Goal: Check status: Check status

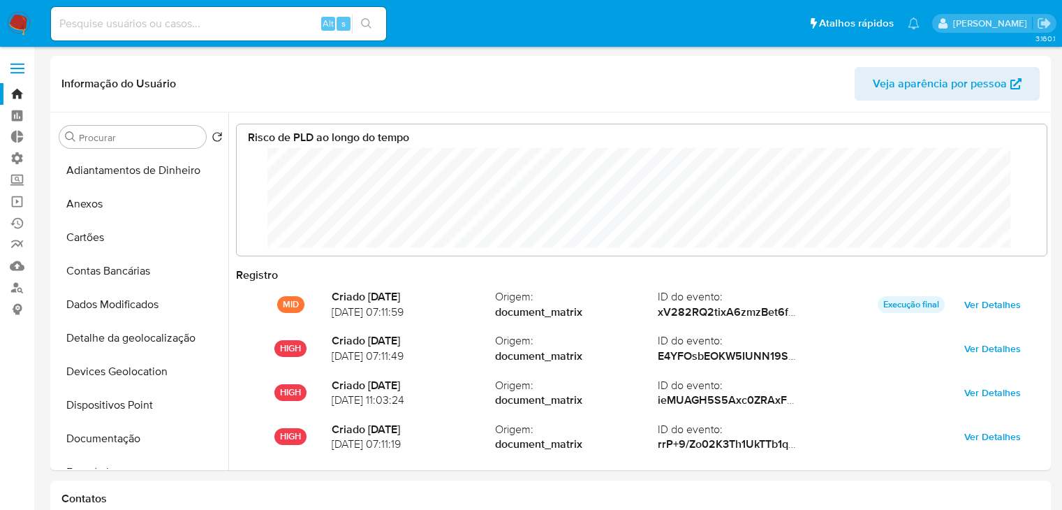
select select "10"
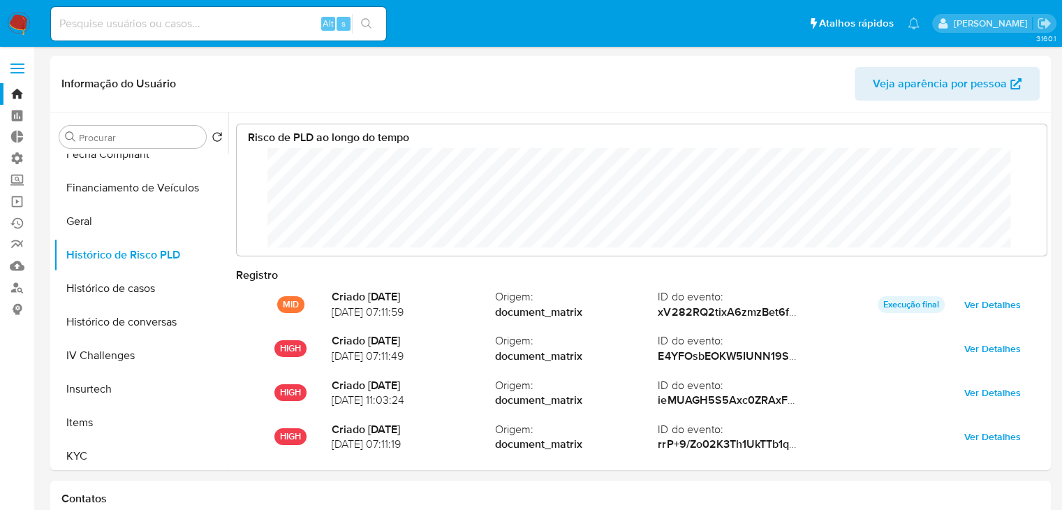
scroll to position [104, 782]
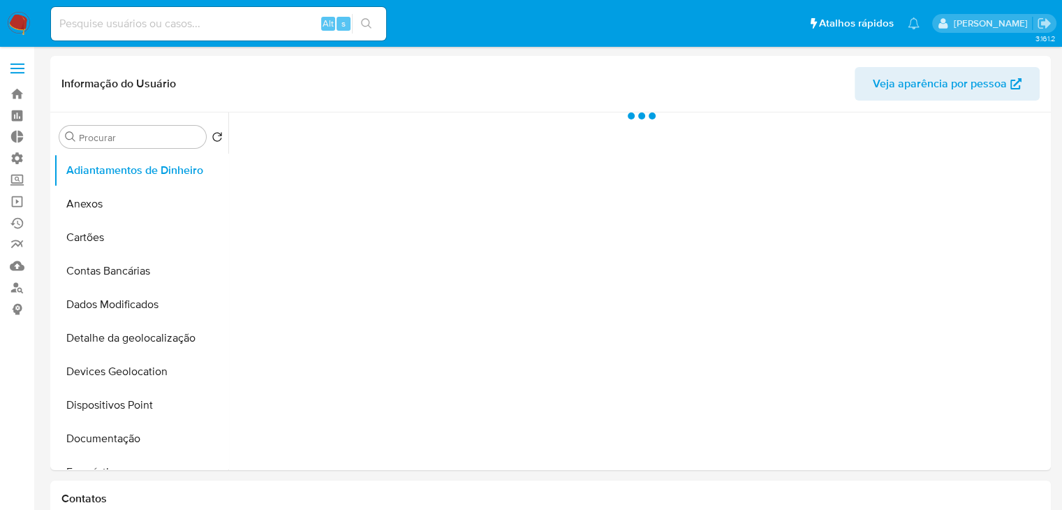
select select "10"
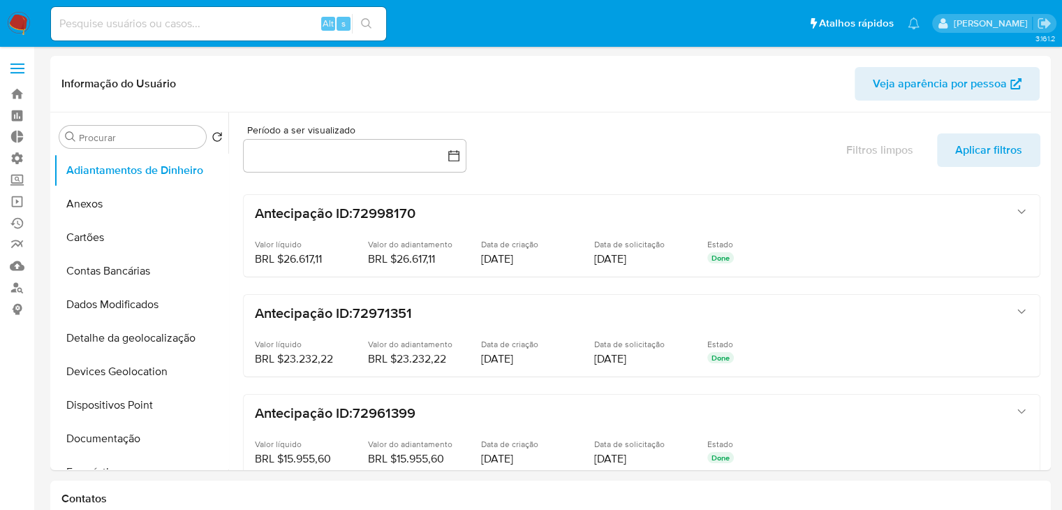
click at [114, 20] on input at bounding box center [218, 24] width 335 height 18
type input "4758178"
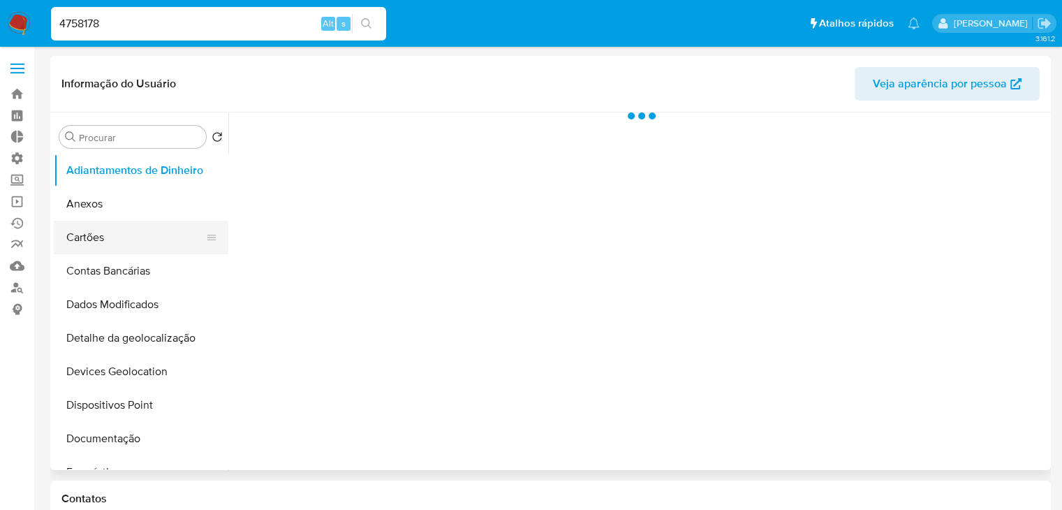
select select "10"
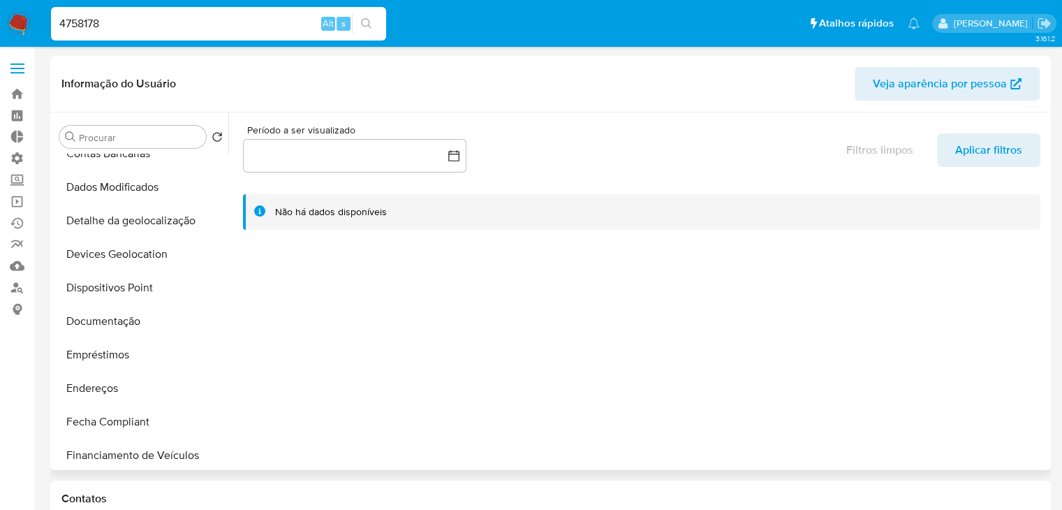
scroll to position [198, 0]
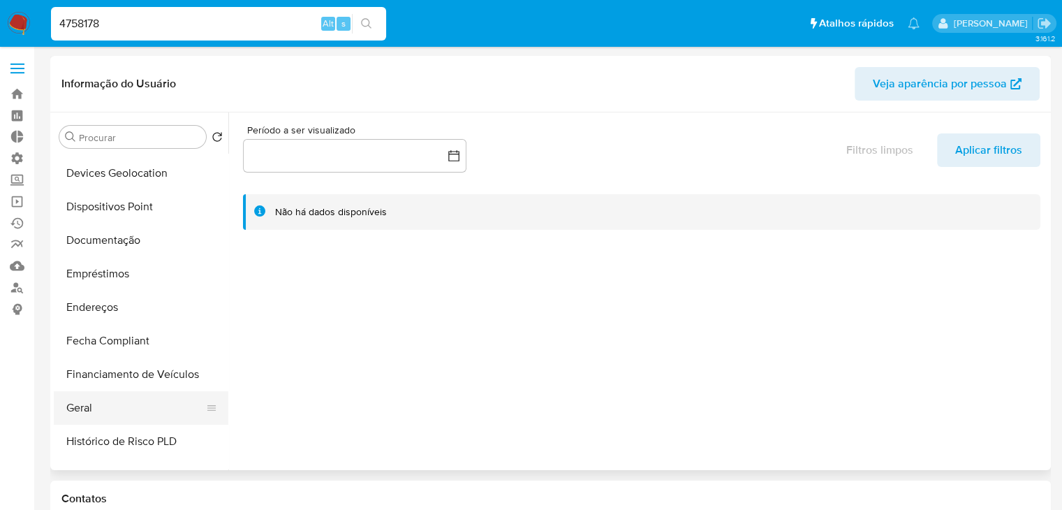
click at [141, 406] on button "Geral" at bounding box center [135, 408] width 163 height 34
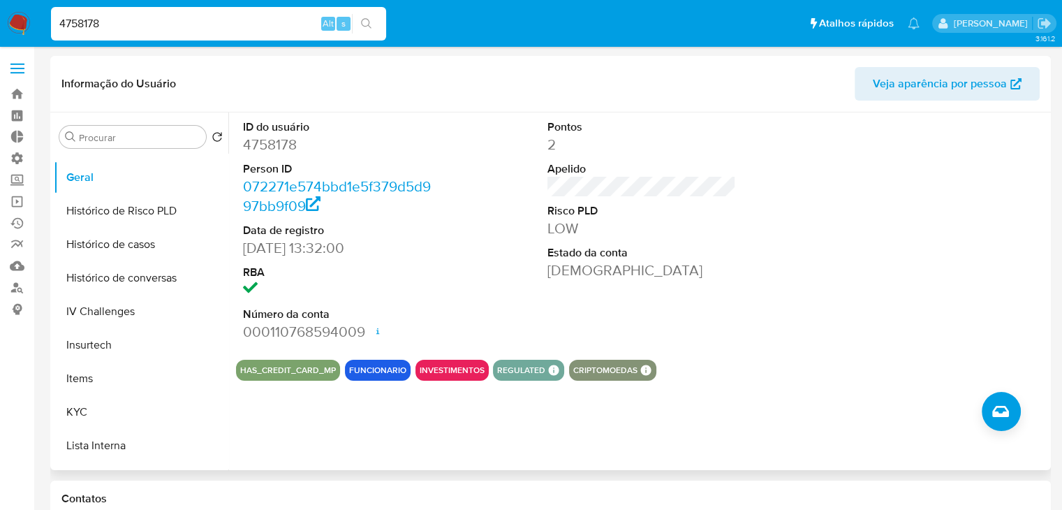
scroll to position [434, 0]
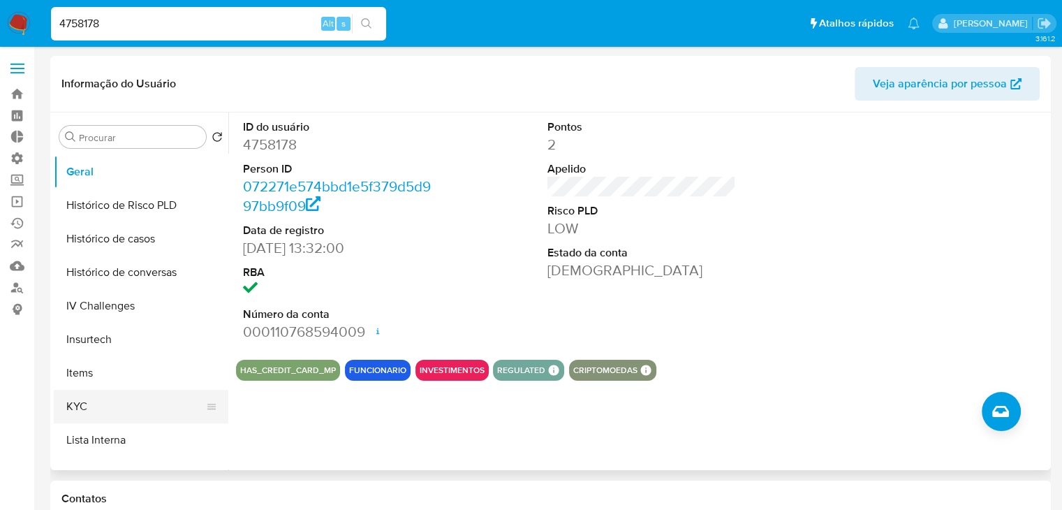
click at [153, 408] on button "KYC" at bounding box center [135, 407] width 163 height 34
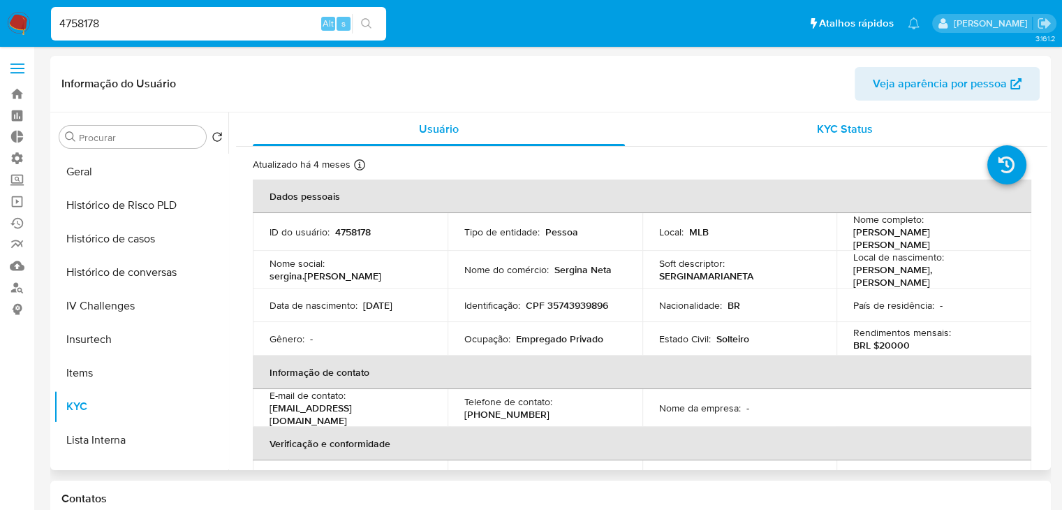
click at [845, 132] on span "KYC Status" at bounding box center [845, 129] width 56 height 16
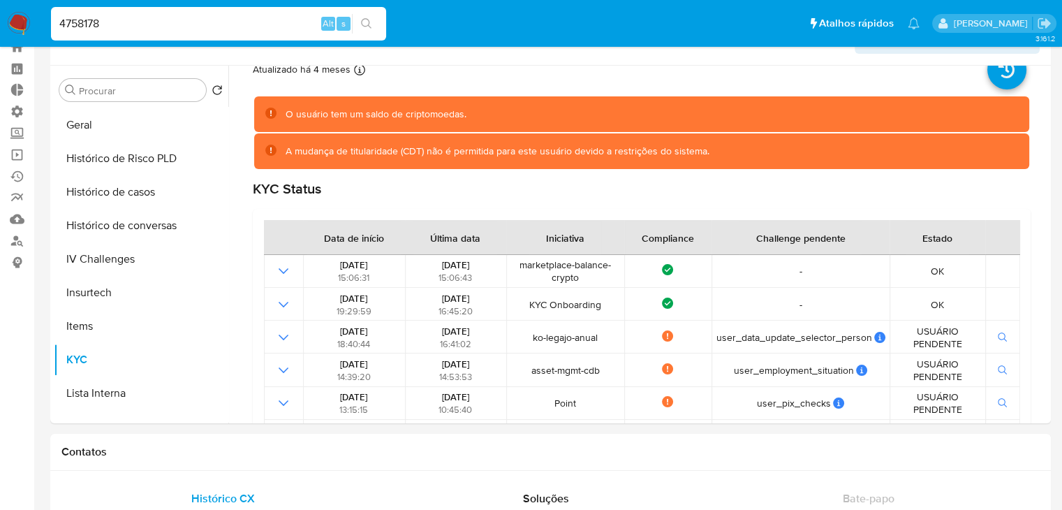
scroll to position [165, 0]
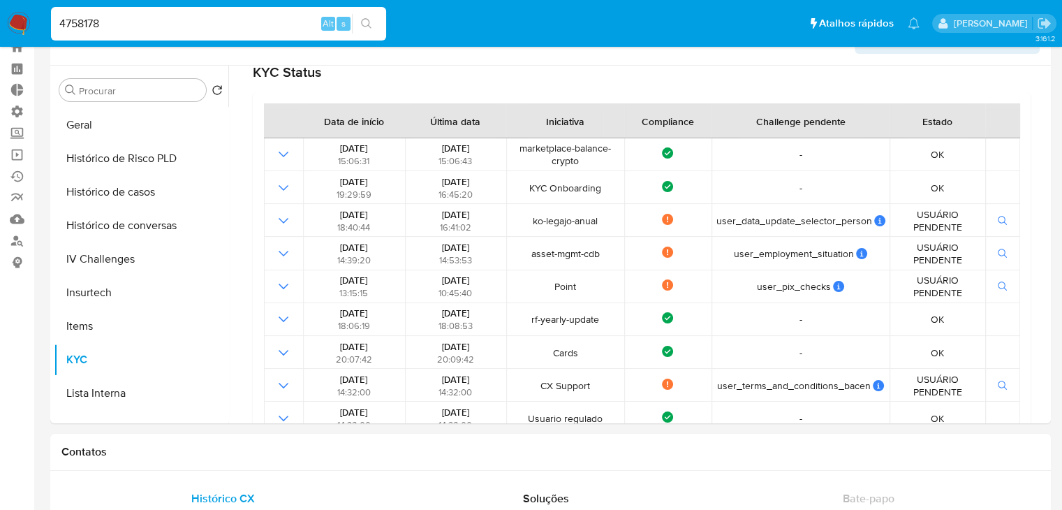
drag, startPoint x: 1037, startPoint y: 293, endPoint x: 1038, endPoint y: 264, distance: 29.3
click at [1038, 264] on div "Atualizado há 4 meses Criado: 28/05/2020 16:53:59 Atualizado: 04/06/2025 20:40:…" at bounding box center [641, 196] width 811 height 522
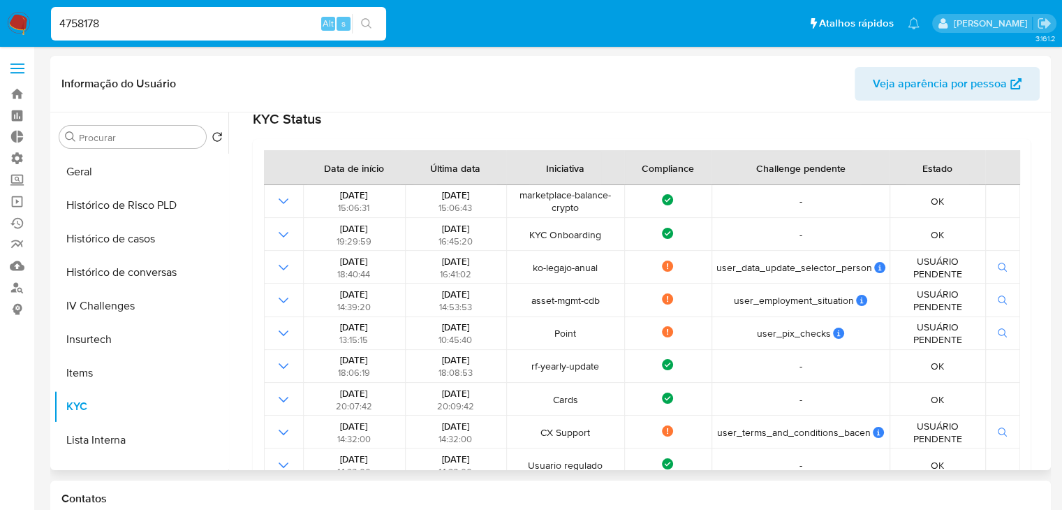
scroll to position [0, 0]
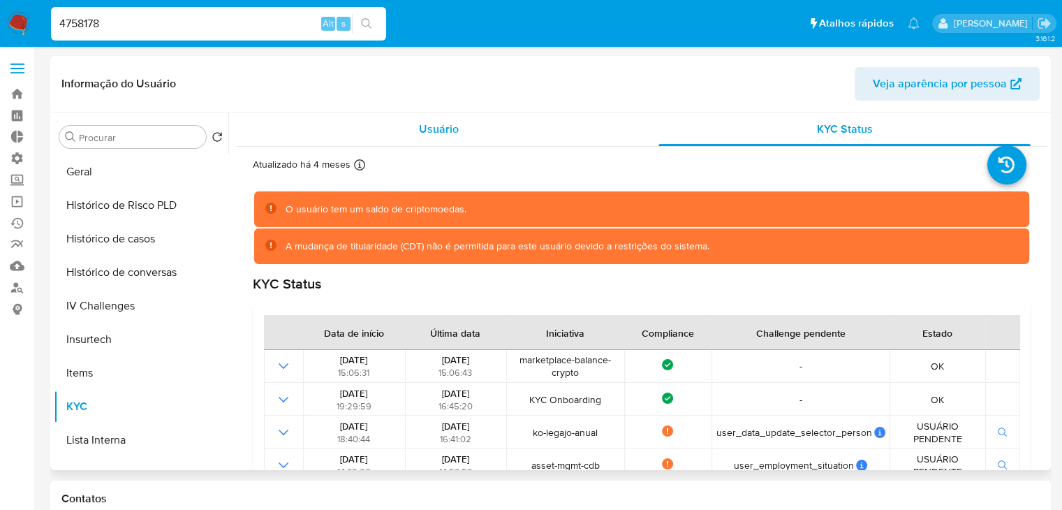
click at [438, 124] on span "Usuário" at bounding box center [439, 129] width 40 height 16
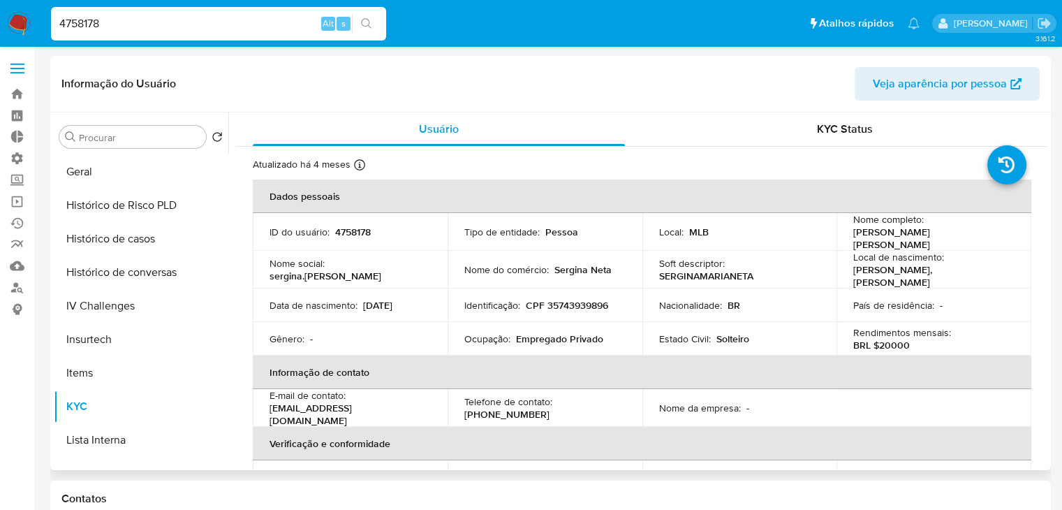
scroll to position [218, 0]
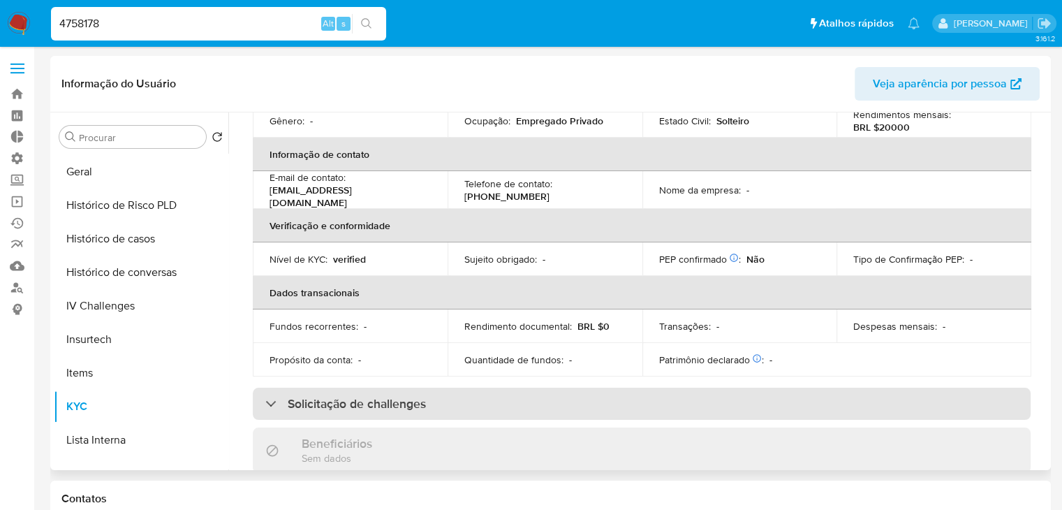
click at [459, 388] on div "Solicitação de challenges" at bounding box center [642, 403] width 778 height 32
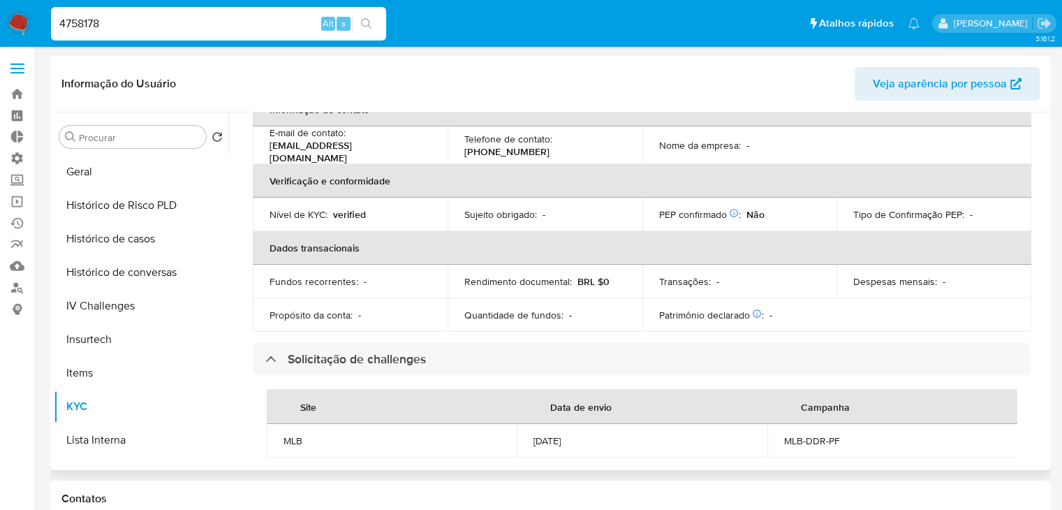
scroll to position [0, 0]
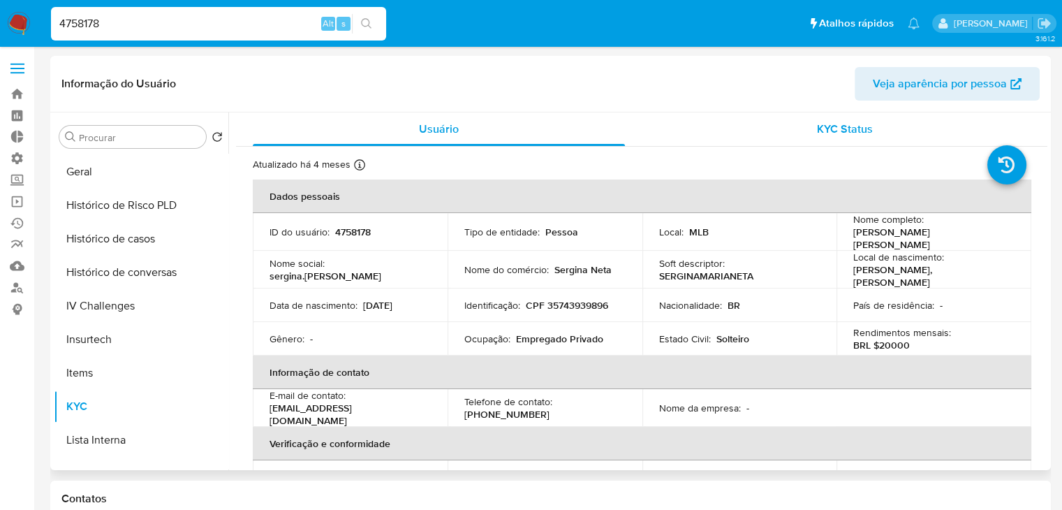
click at [823, 121] on span "KYC Status" at bounding box center [845, 129] width 56 height 16
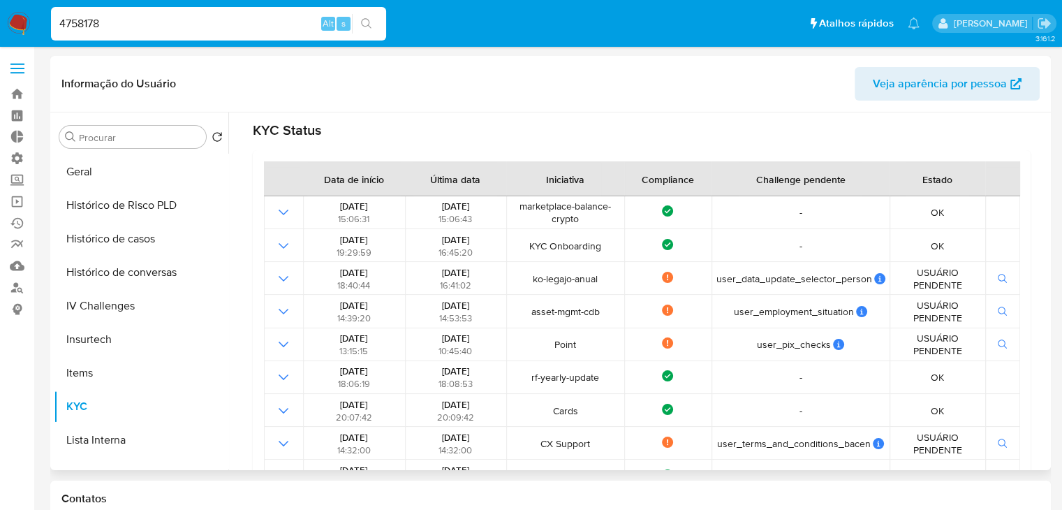
scroll to position [160, 0]
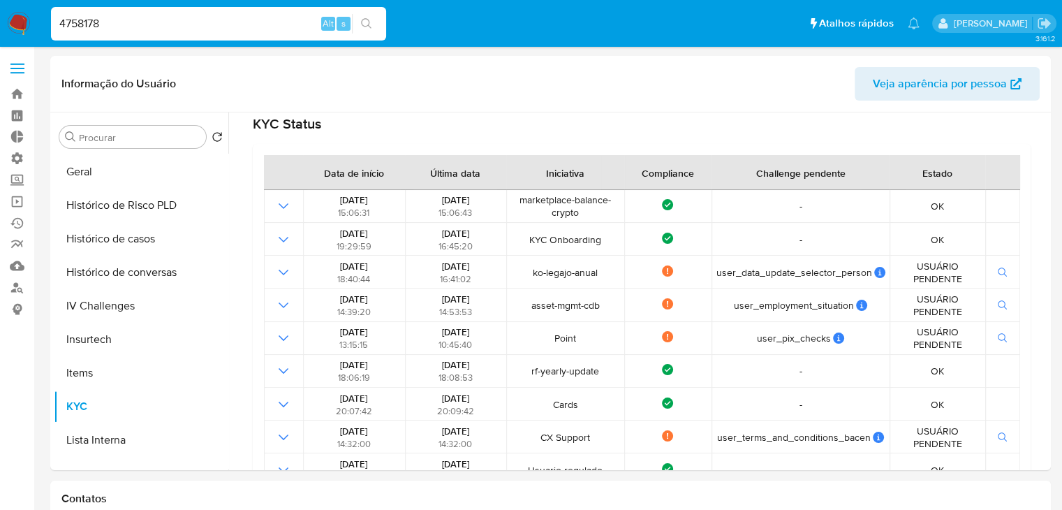
click at [129, 20] on input "4758178" at bounding box center [218, 24] width 335 height 18
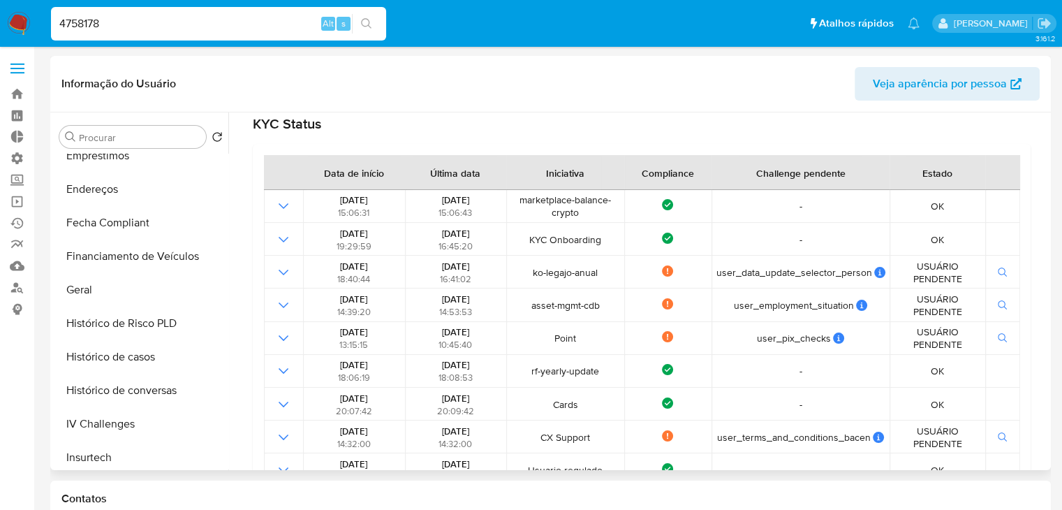
scroll to position [293, 0]
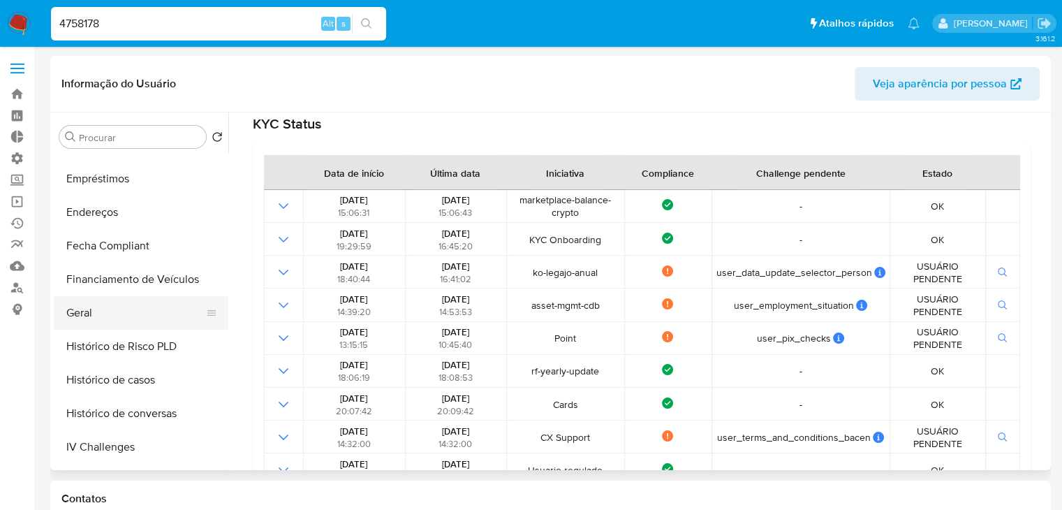
click at [172, 311] on button "Geral" at bounding box center [135, 313] width 163 height 34
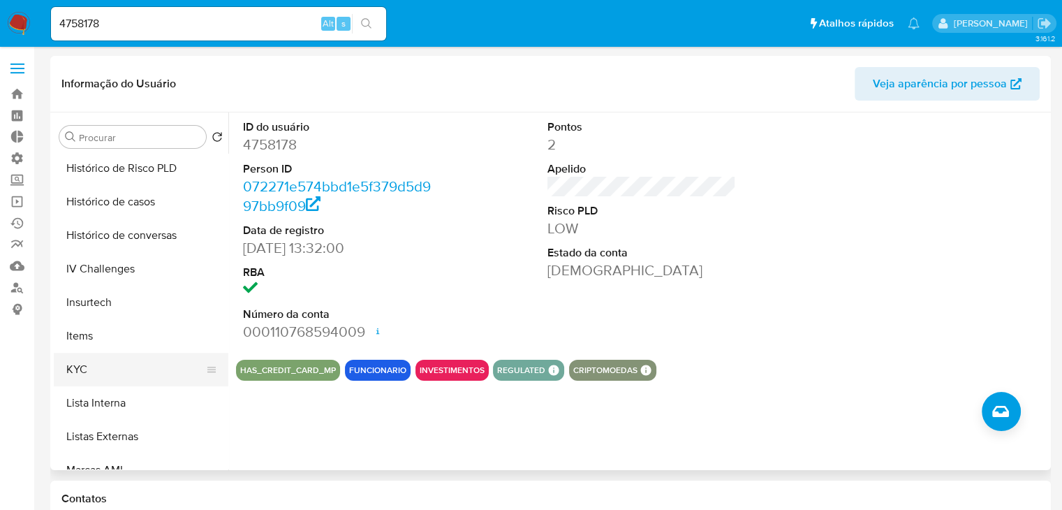
scroll to position [475, 0]
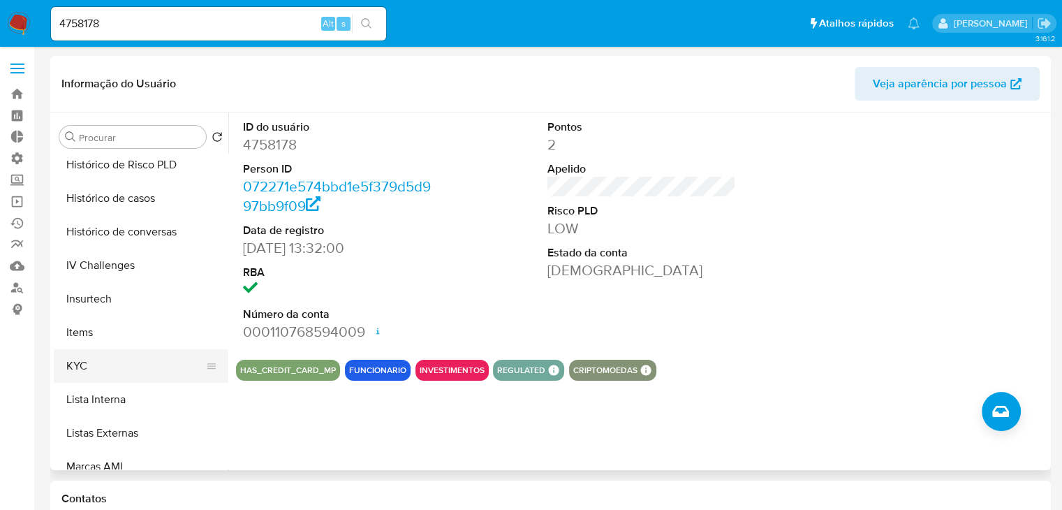
click at [132, 367] on button "KYC" at bounding box center [135, 366] width 163 height 34
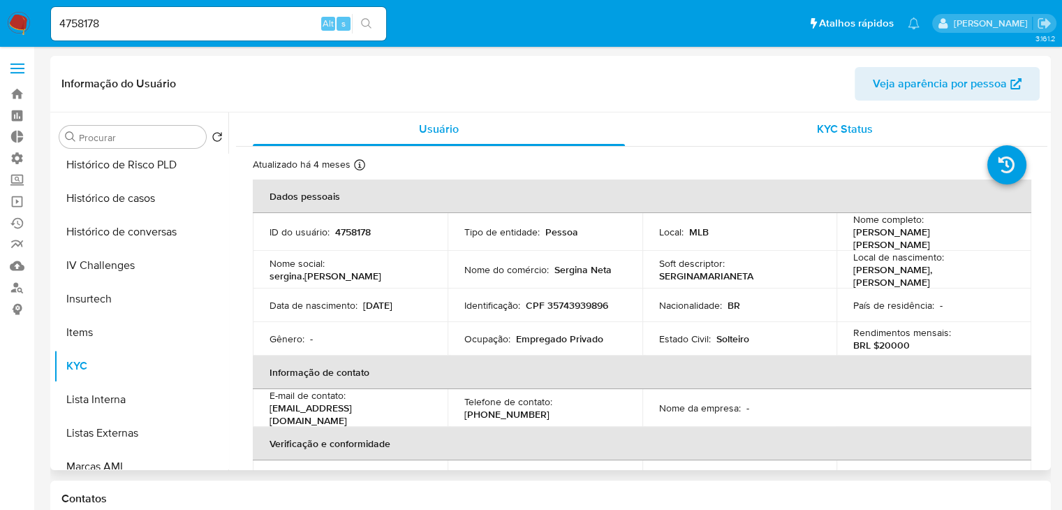
click at [821, 129] on span "KYC Status" at bounding box center [845, 129] width 56 height 16
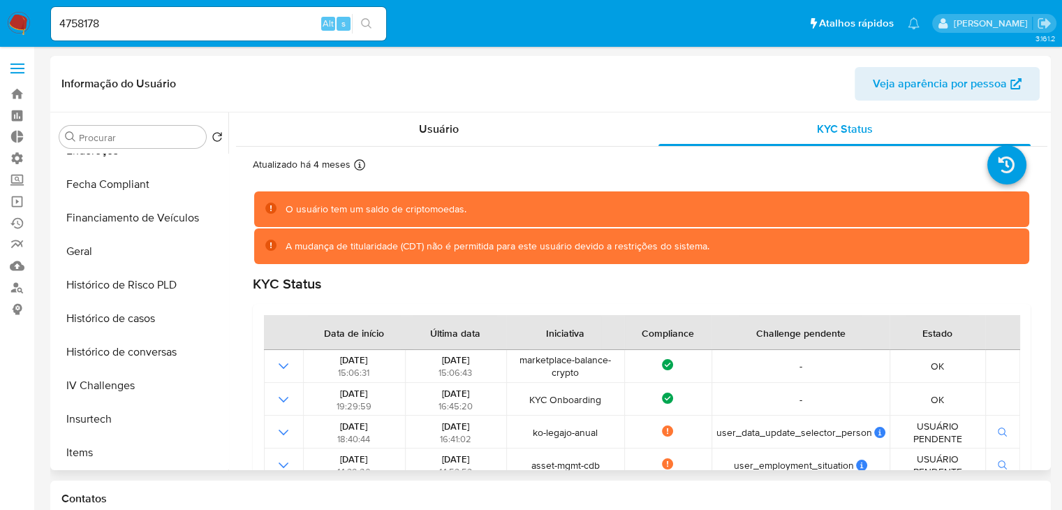
scroll to position [288, 0]
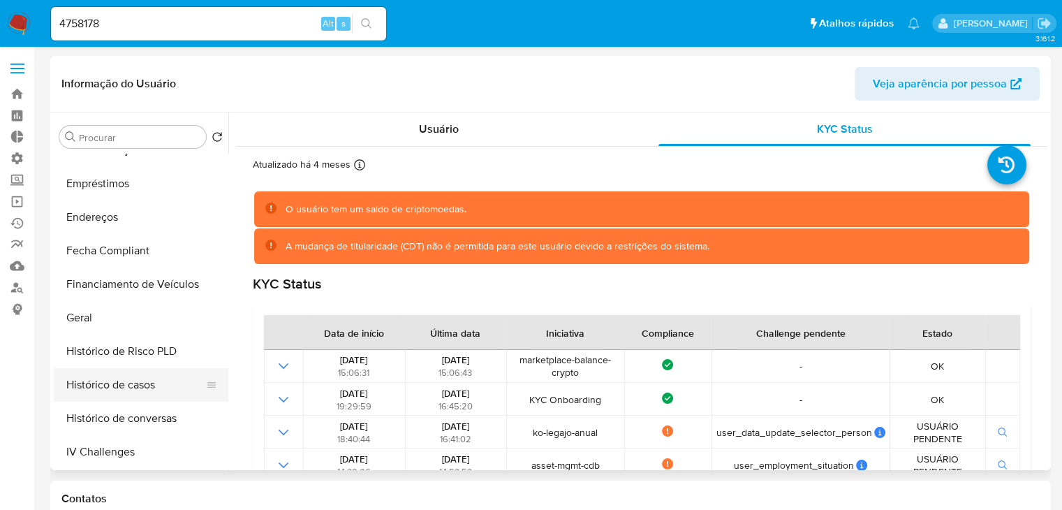
click at [148, 382] on button "Histórico de casos" at bounding box center [135, 385] width 163 height 34
